Goal: Information Seeking & Learning: Learn about a topic

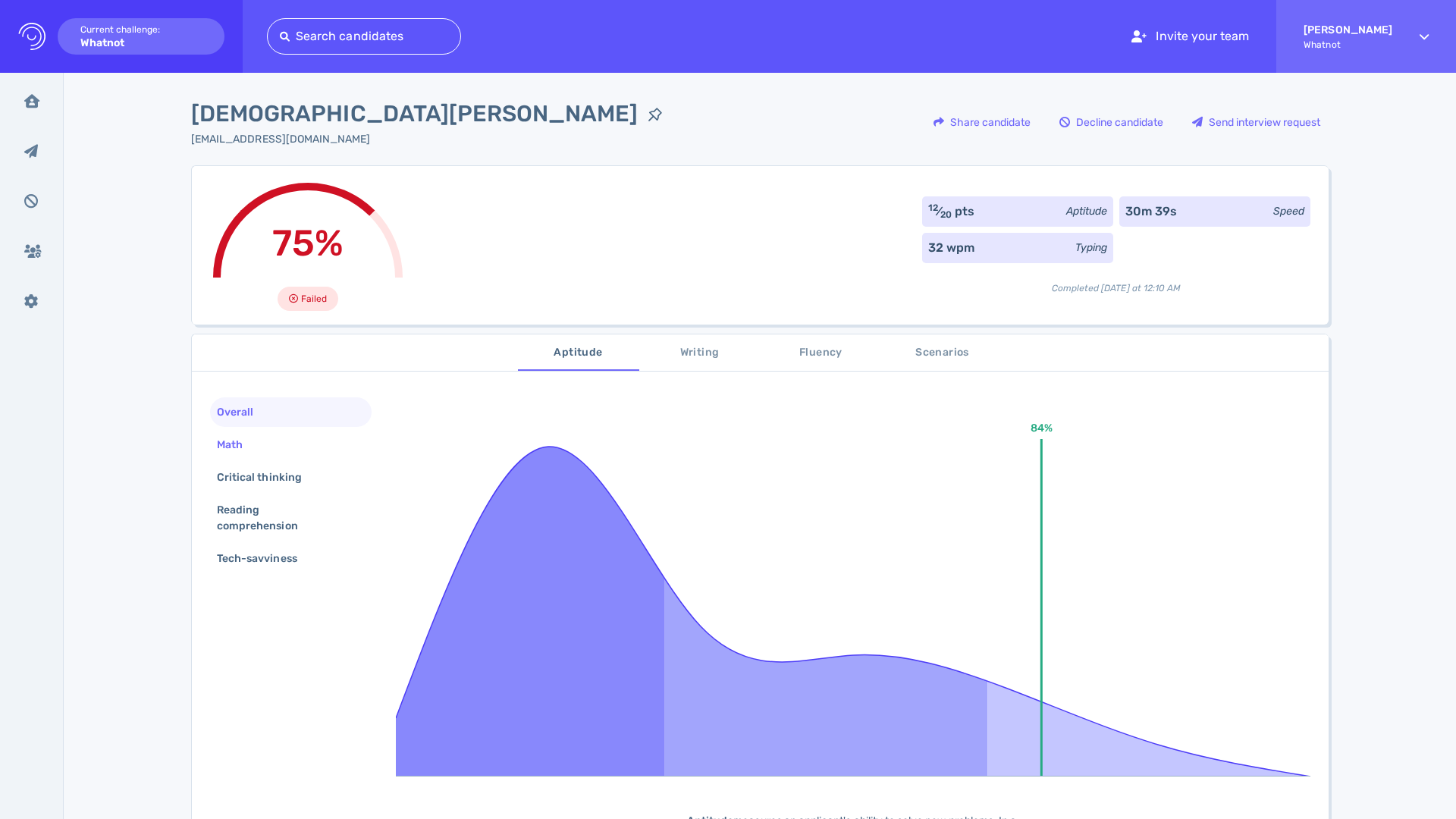
click at [289, 437] on div "Math" at bounding box center [290, 444] width 162 height 29
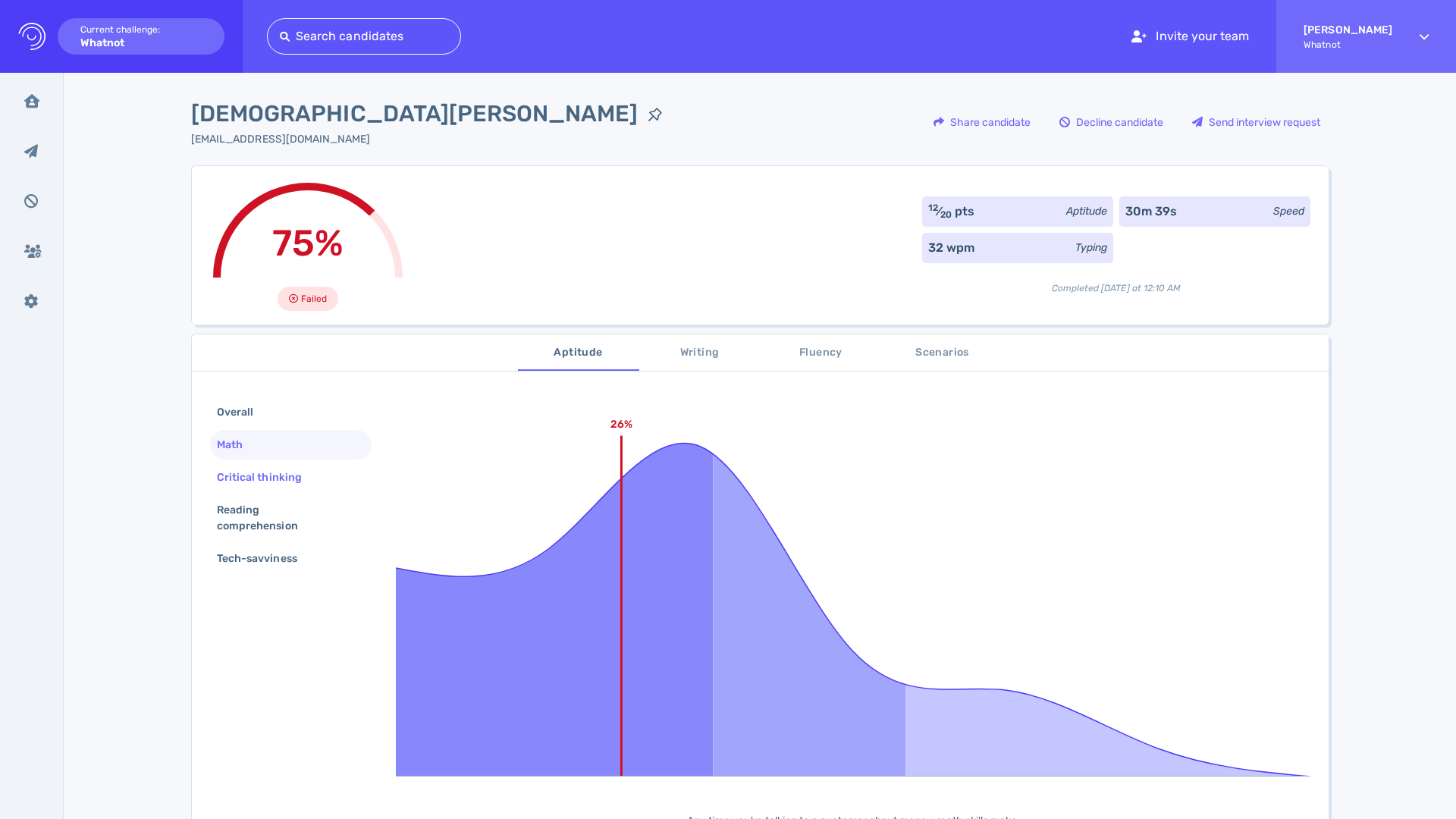
click at [286, 469] on div "Critical thinking" at bounding box center [267, 477] width 107 height 22
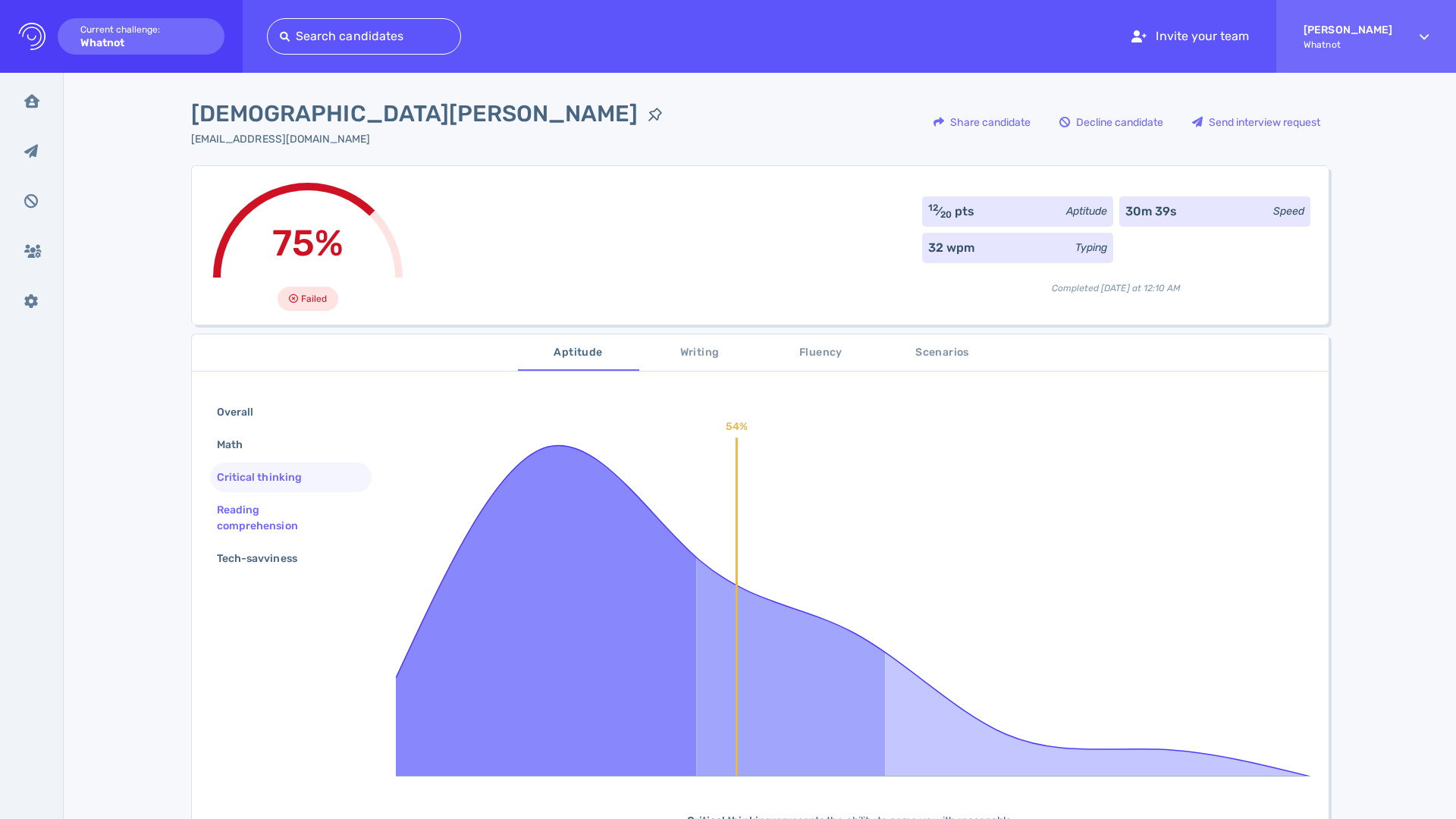
click at [281, 507] on div "Reading comprehension" at bounding box center [285, 518] width 142 height 38
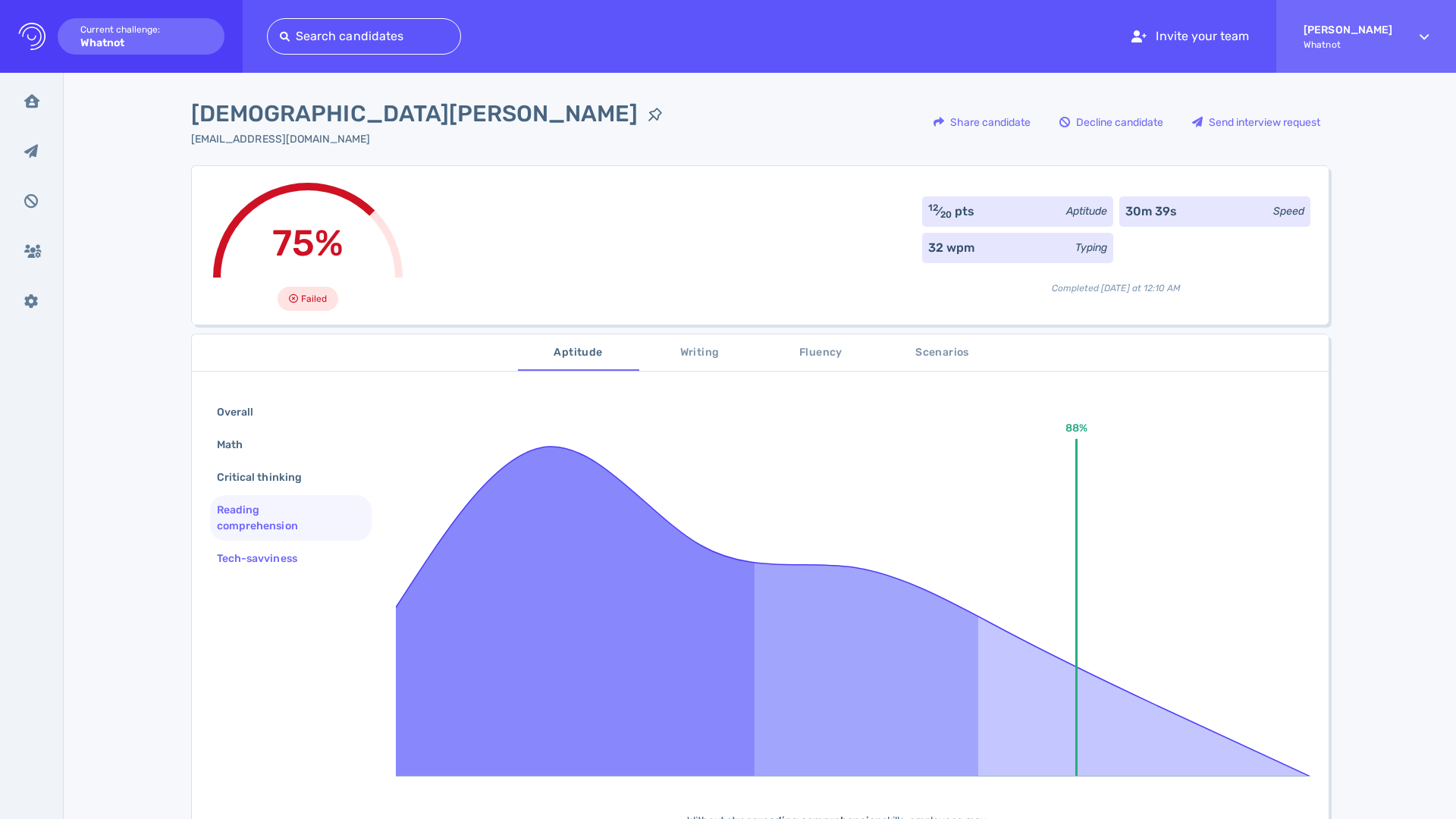
click at [284, 549] on div "Tech-savviness" at bounding box center [264, 559] width 102 height 22
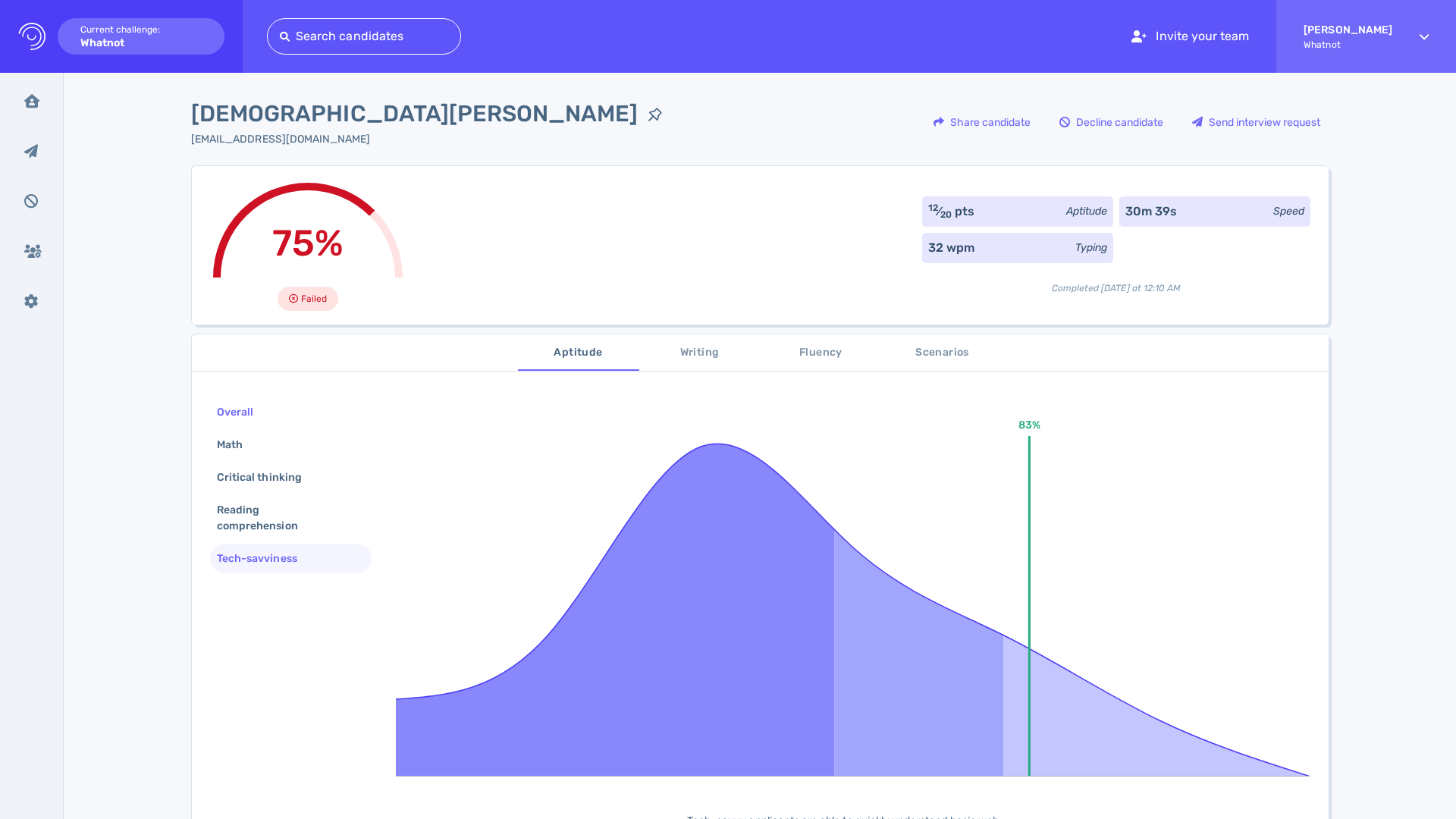
click at [275, 415] on div "Overall" at bounding box center [290, 412] width 162 height 29
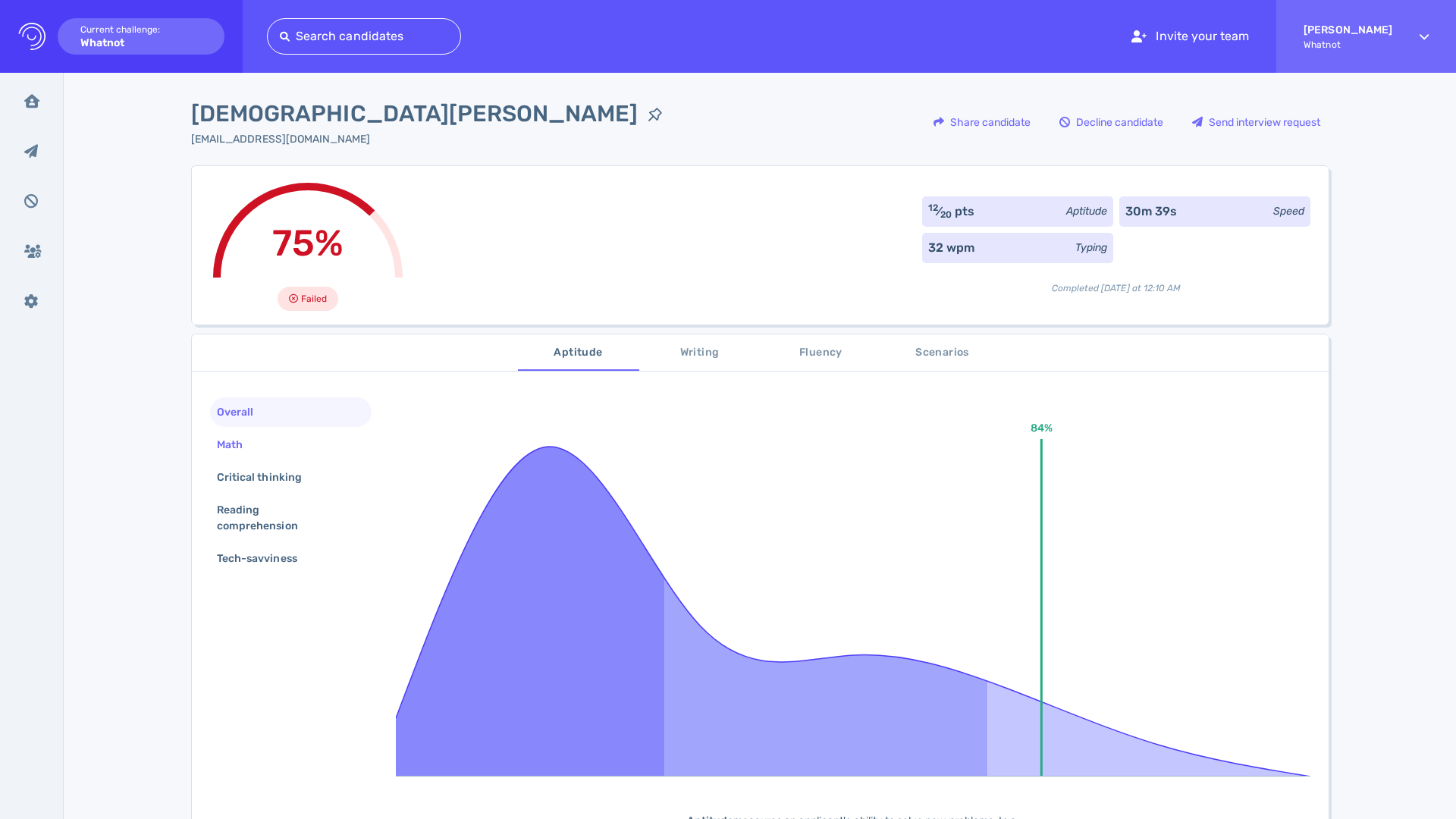
click at [276, 436] on div "Math" at bounding box center [290, 444] width 162 height 29
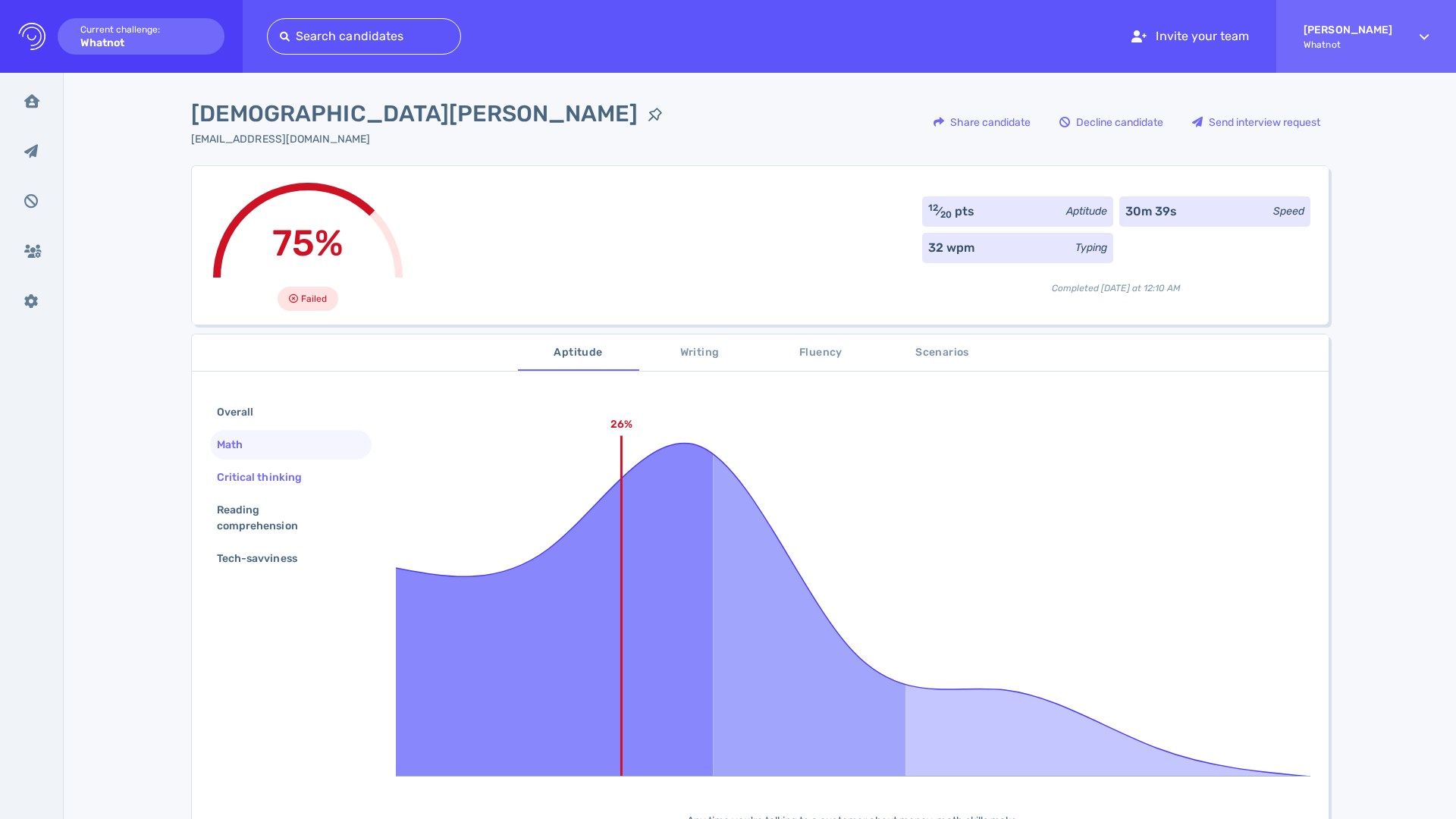
click at [278, 466] on div "Critical thinking" at bounding box center [267, 477] width 107 height 22
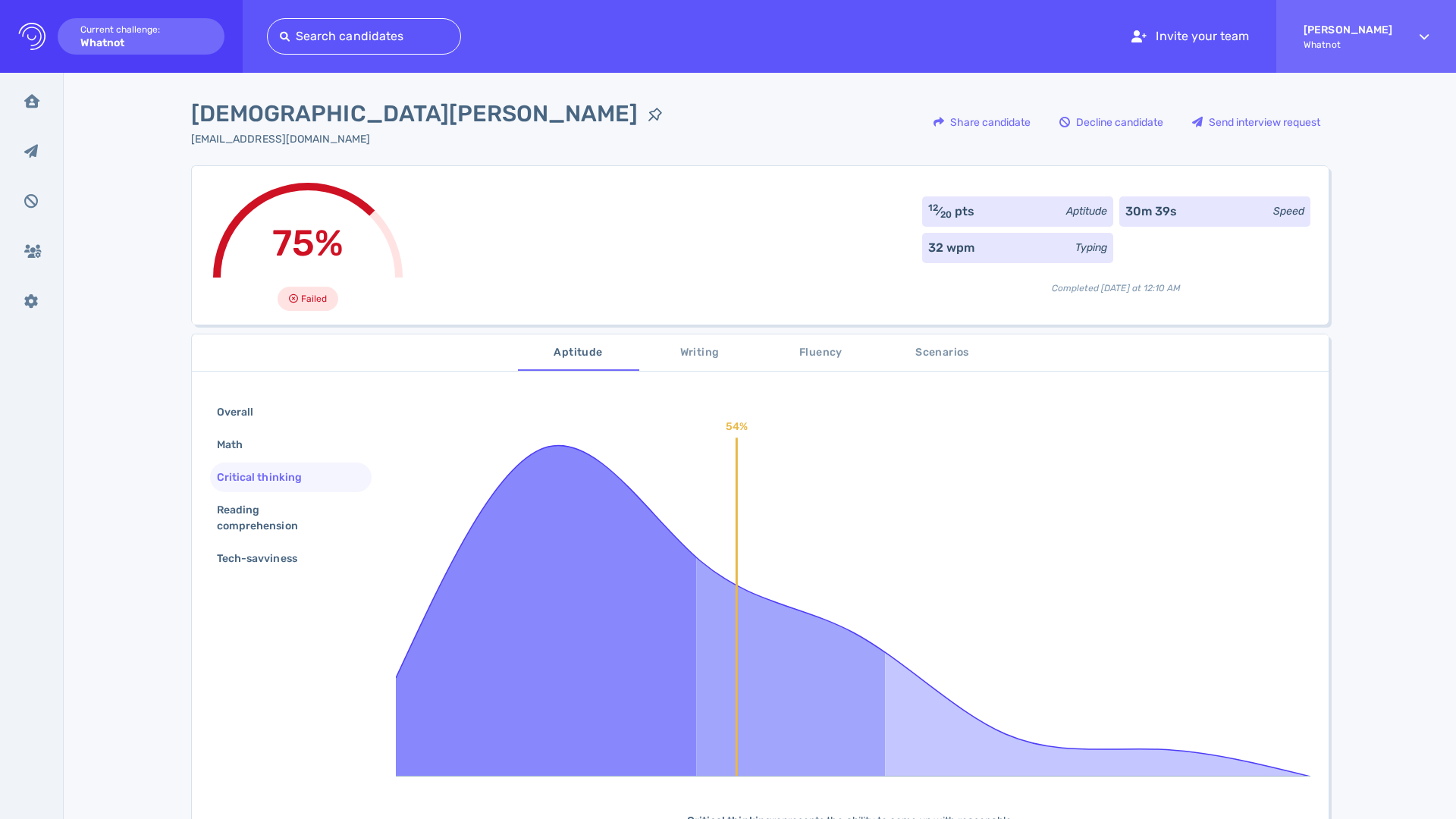
click at [701, 354] on span "Writing" at bounding box center [700, 353] width 103 height 19
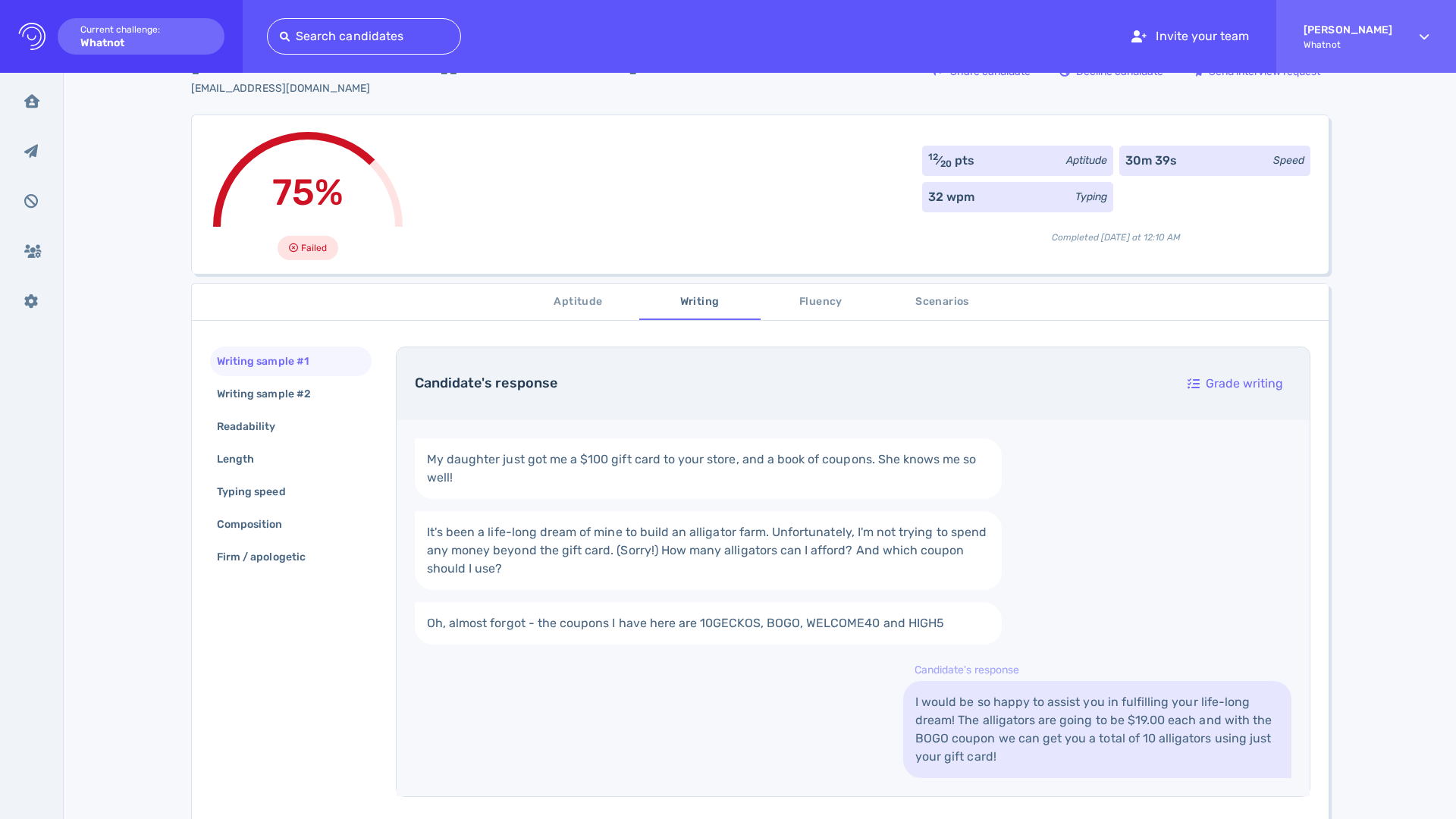
scroll to position [80, 0]
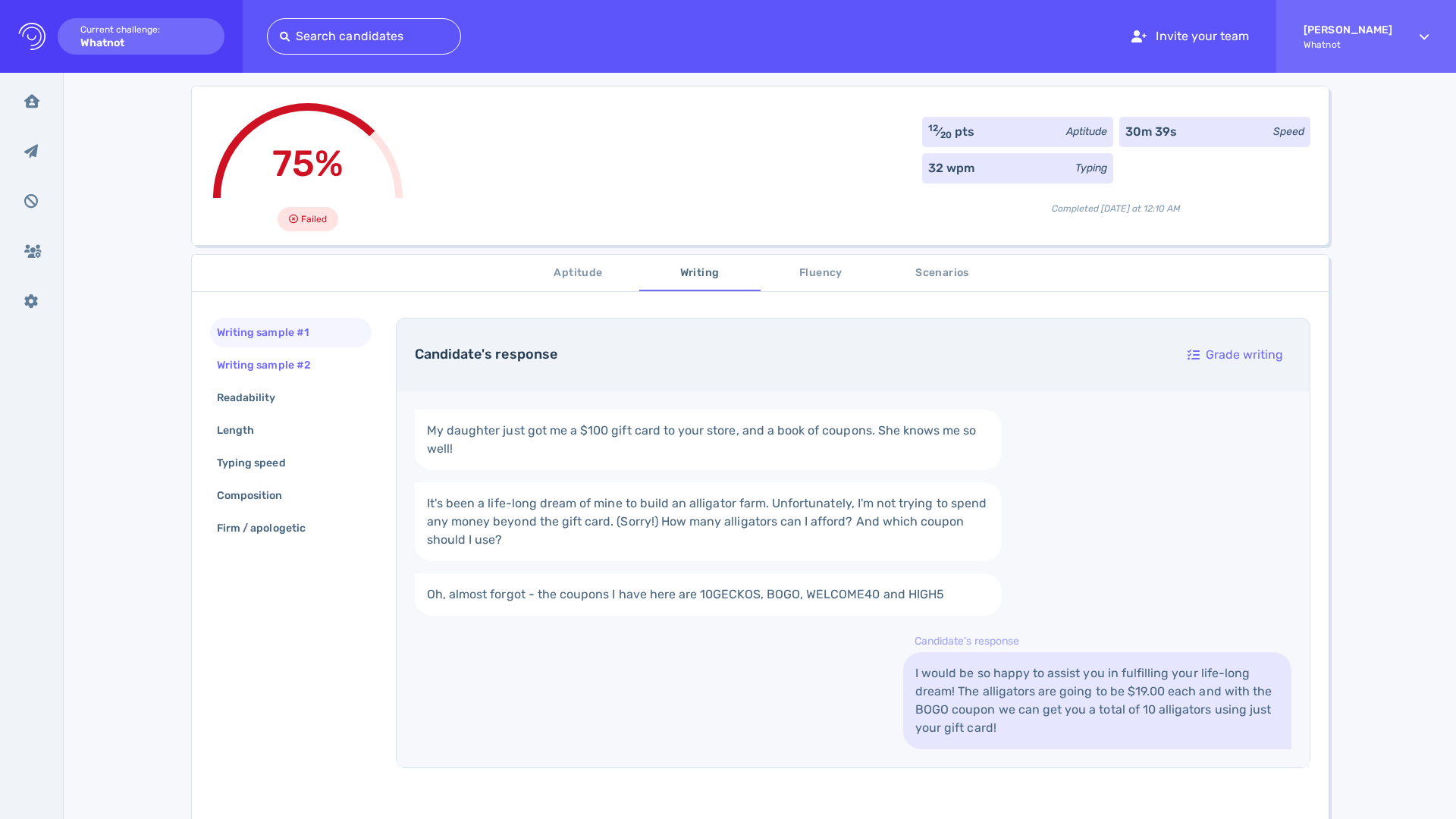
click at [320, 363] on div "Writing sample #2" at bounding box center [271, 365] width 115 height 22
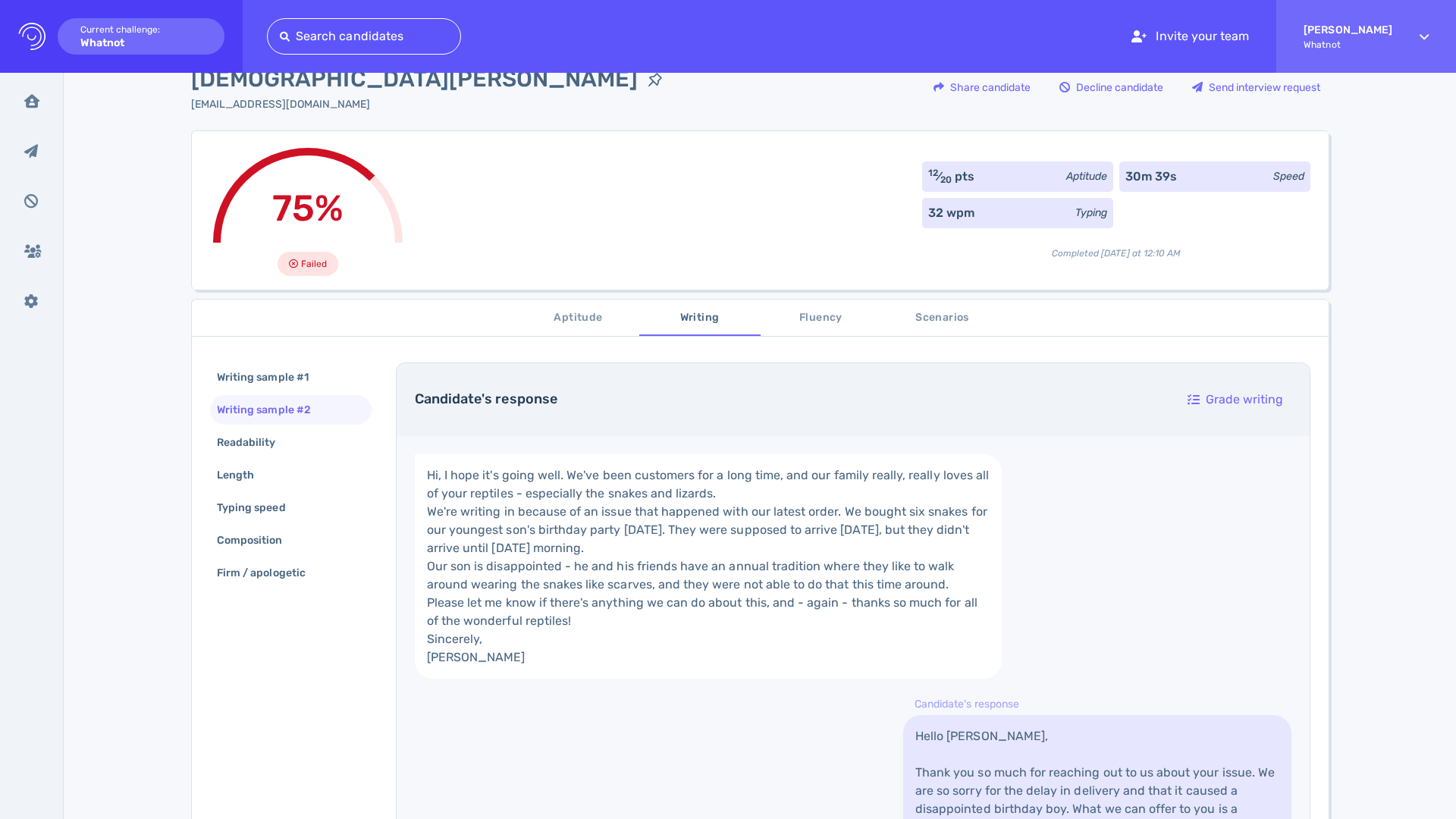
scroll to position [0, 0]
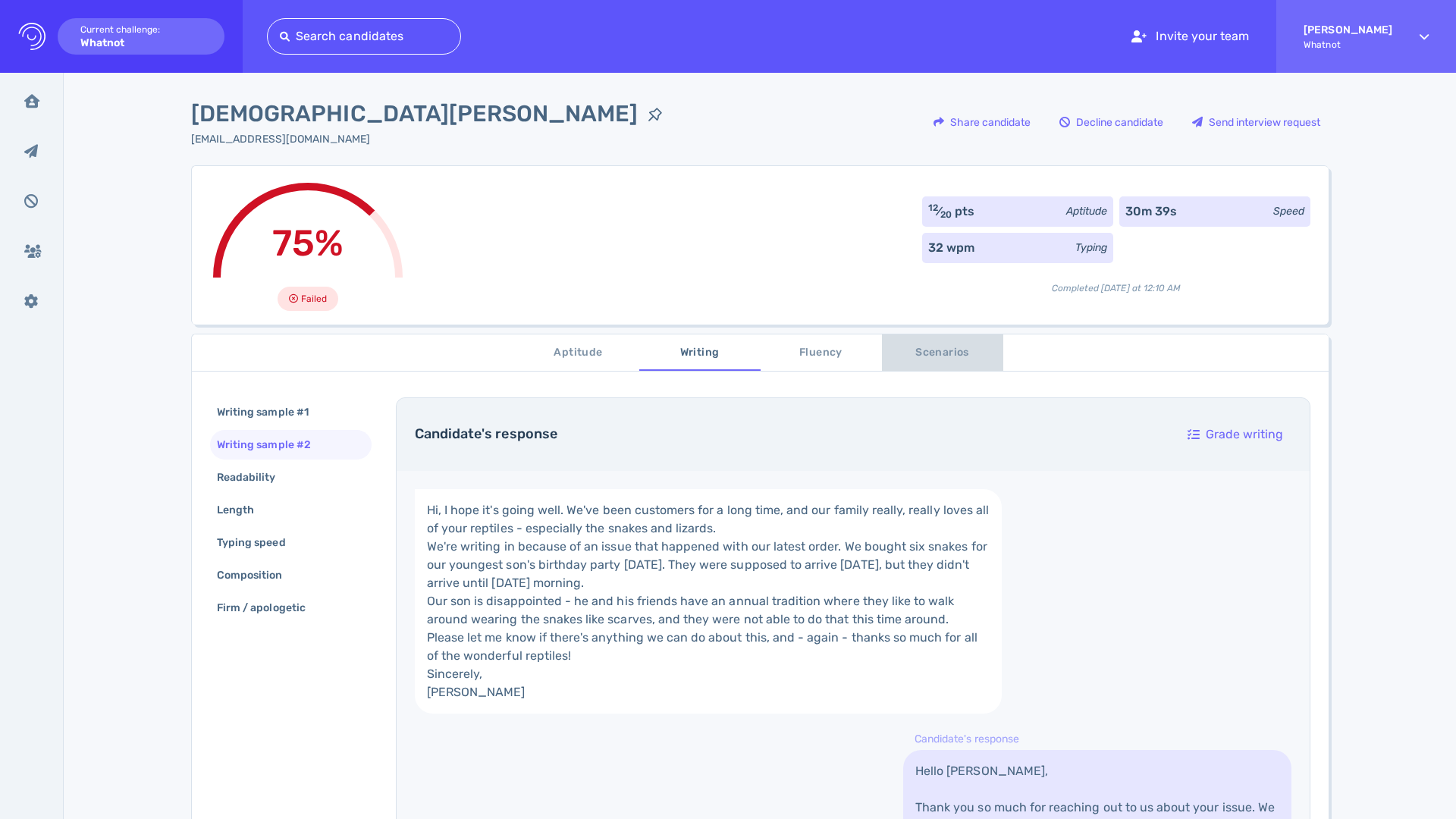
click at [919, 351] on span "Scenarios" at bounding box center [942, 353] width 103 height 19
